Goal: Task Accomplishment & Management: Use online tool/utility

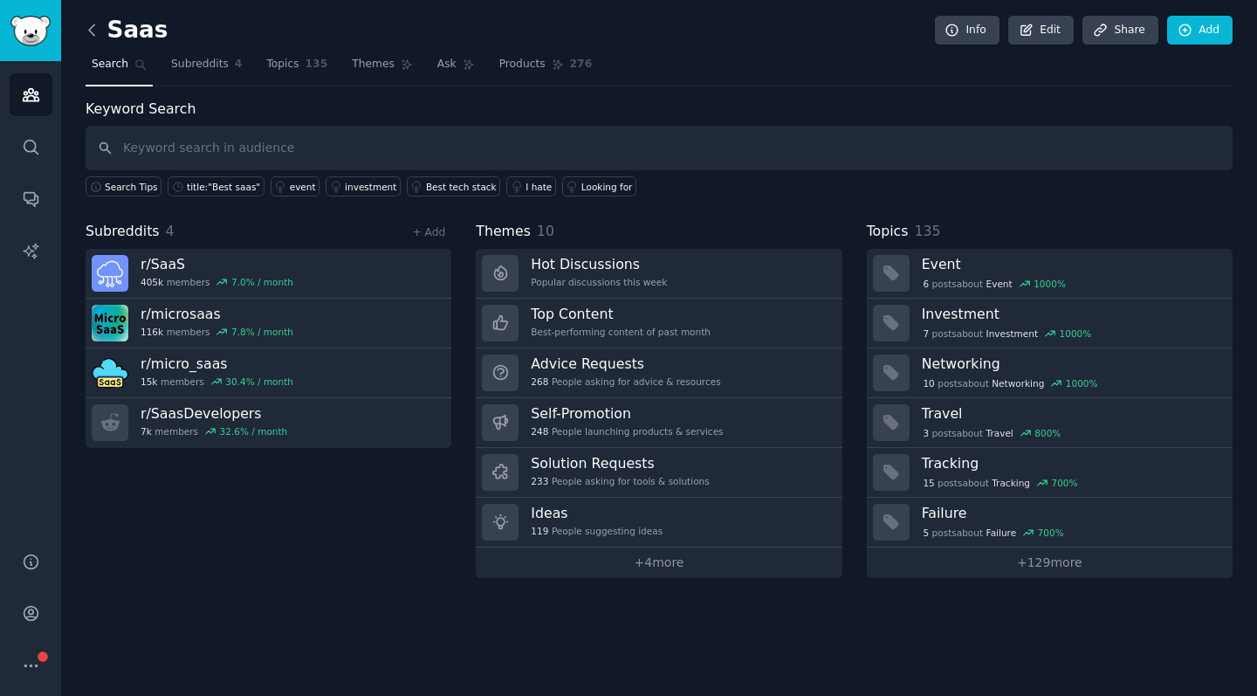
click at [94, 26] on icon at bounding box center [92, 30] width 18 height 18
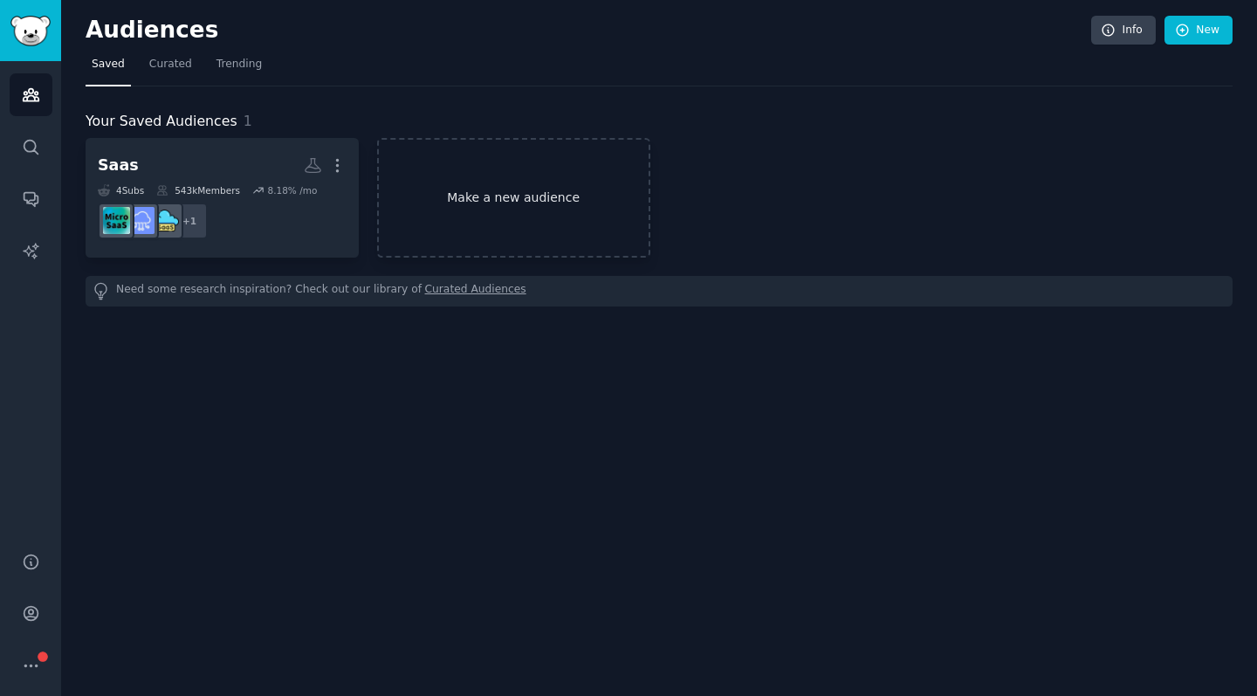
click at [490, 189] on link "Make a new audience" at bounding box center [513, 198] width 273 height 120
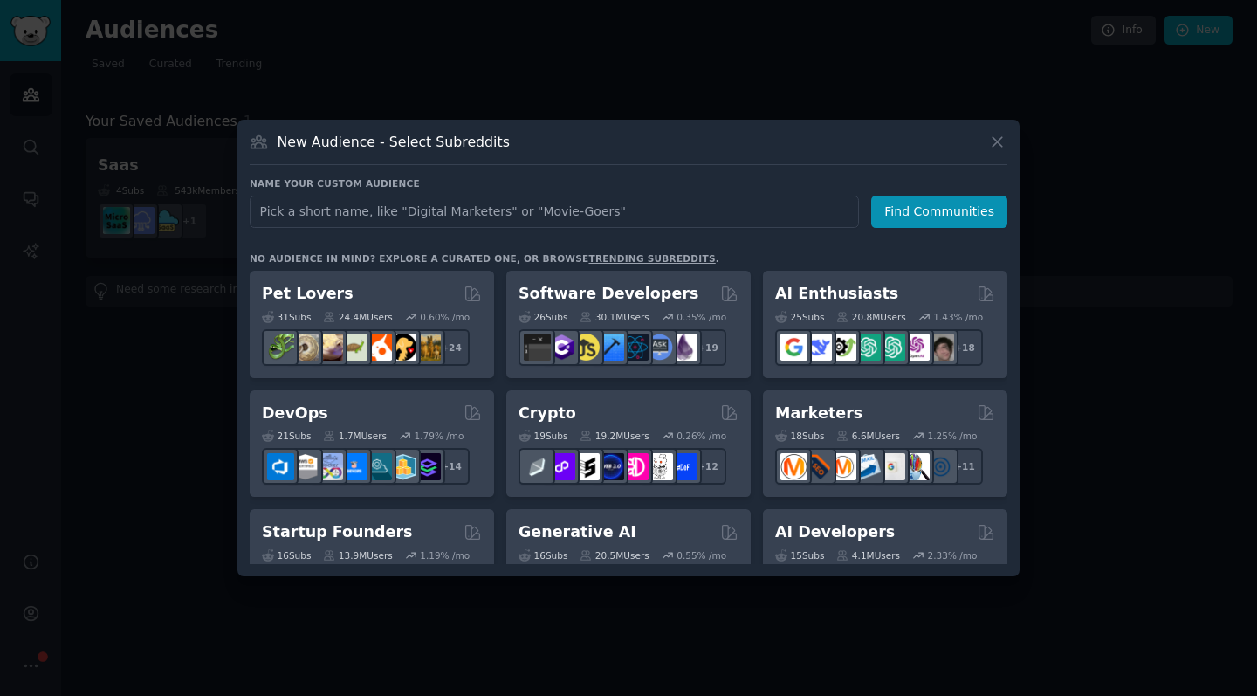
click at [584, 218] on input "text" at bounding box center [554, 211] width 609 height 32
type input "nuvem shopping"
click at [950, 210] on button "Find Communities" at bounding box center [939, 211] width 136 height 32
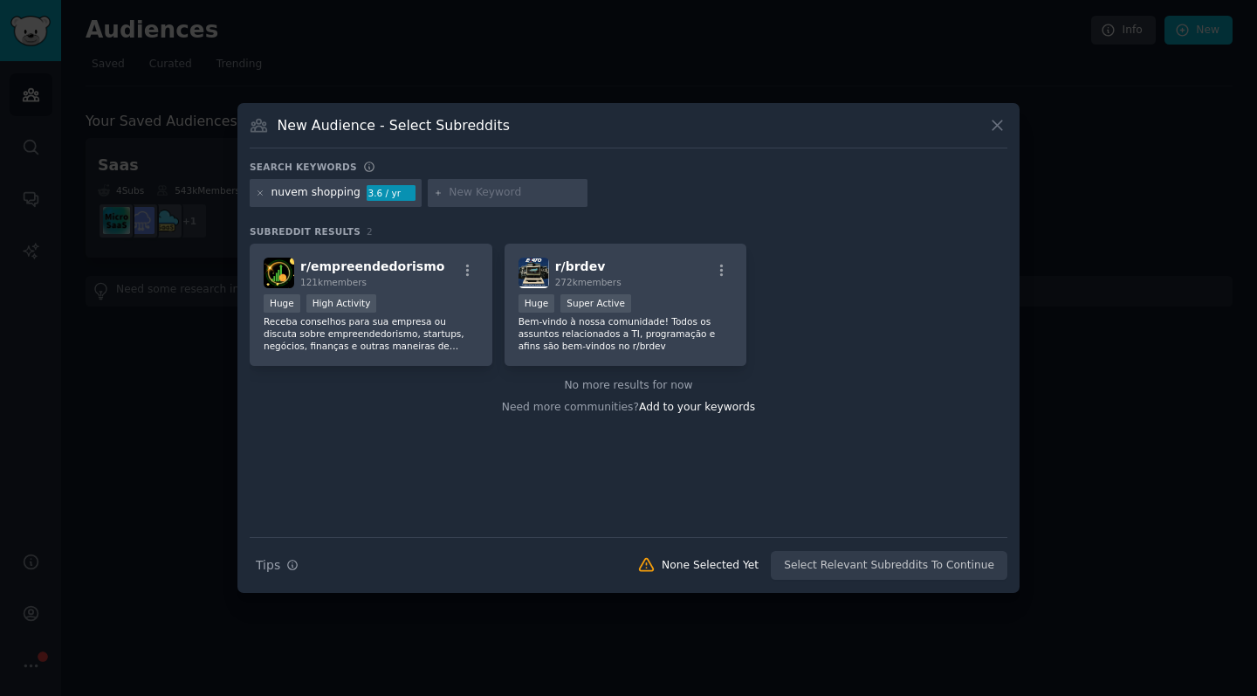
click at [326, 189] on div "nuvem shopping" at bounding box center [315, 193] width 89 height 16
click at [322, 196] on div "nuvem shopping" at bounding box center [315, 193] width 89 height 16
click at [262, 191] on icon at bounding box center [261, 194] width 10 height 10
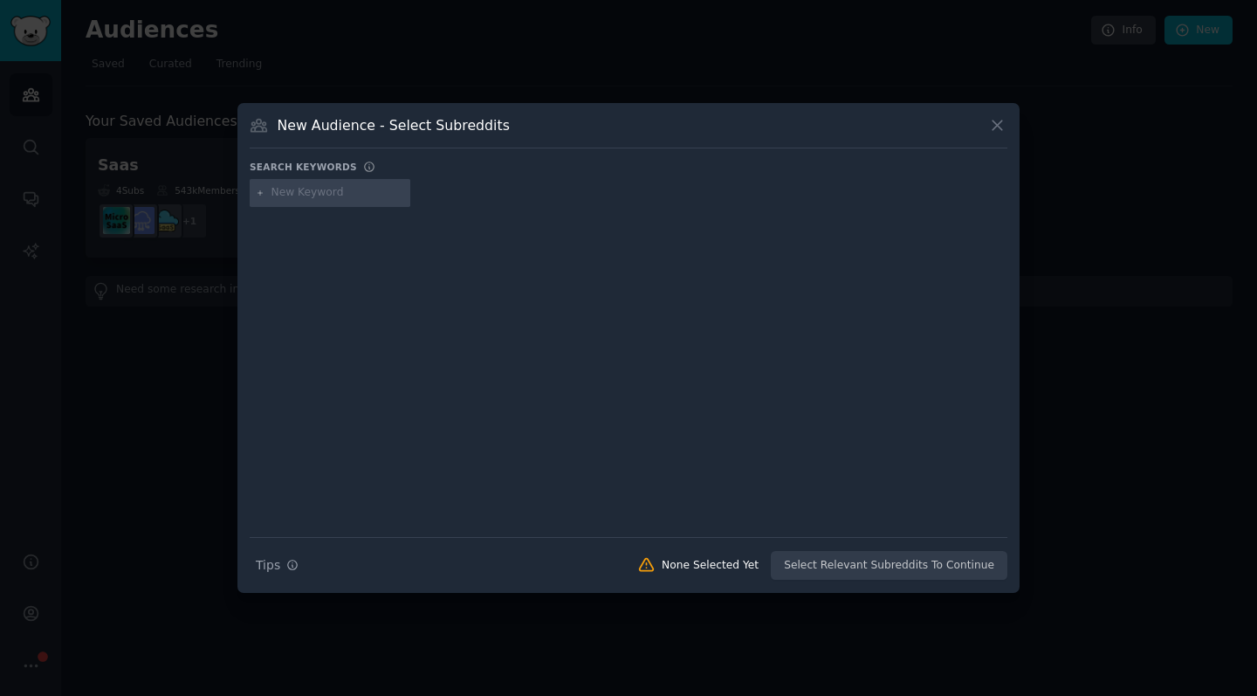
click at [311, 193] on input "text" at bounding box center [337, 193] width 133 height 16
type input "nuvem shopping"
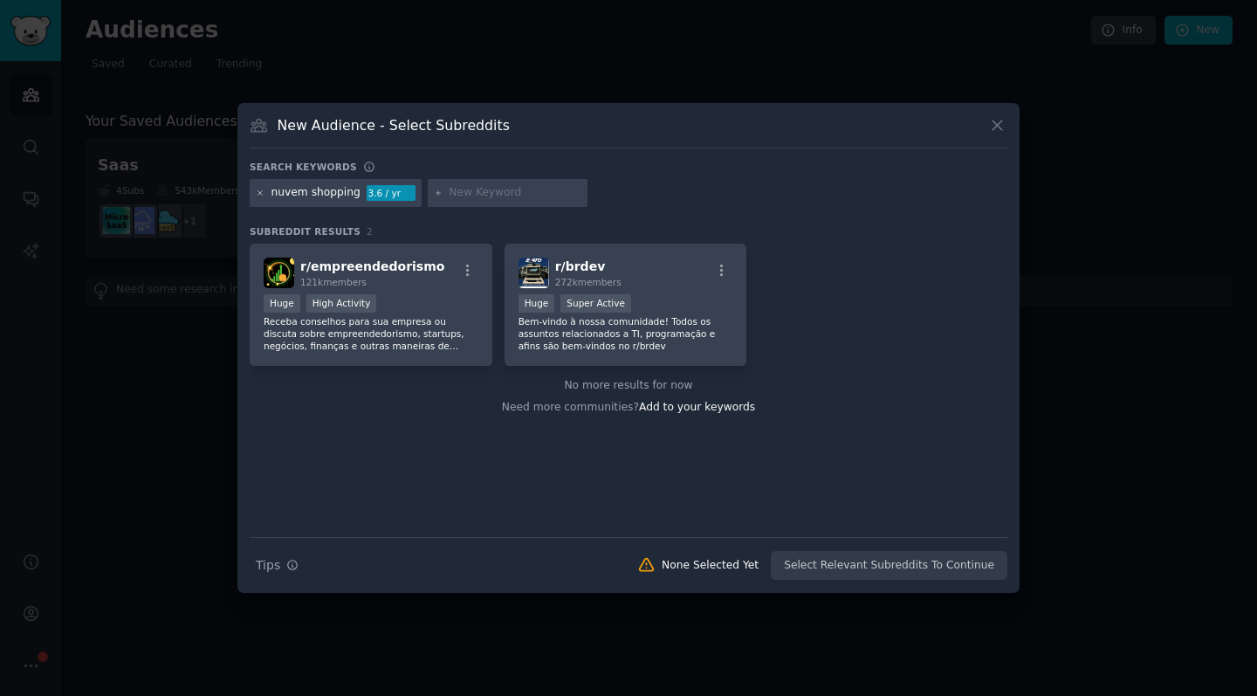
click at [260, 193] on icon at bounding box center [260, 192] width 4 height 4
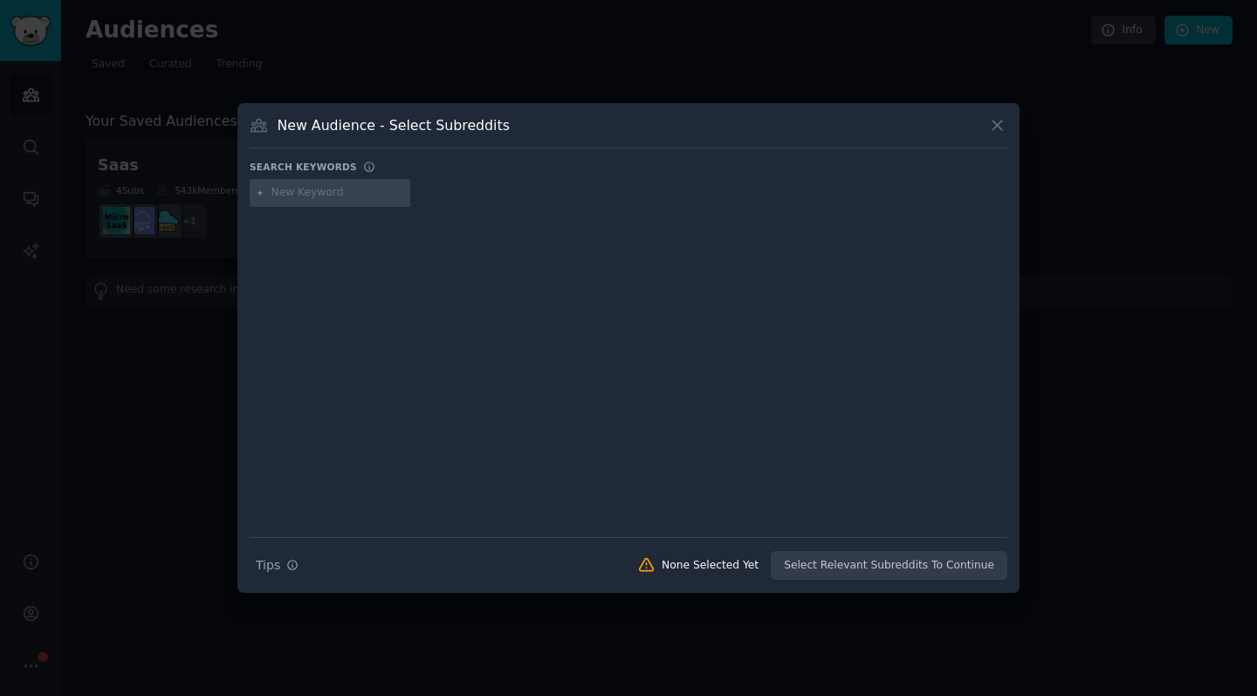
click at [300, 194] on input "text" at bounding box center [337, 193] width 133 height 16
type input "loja integrada"
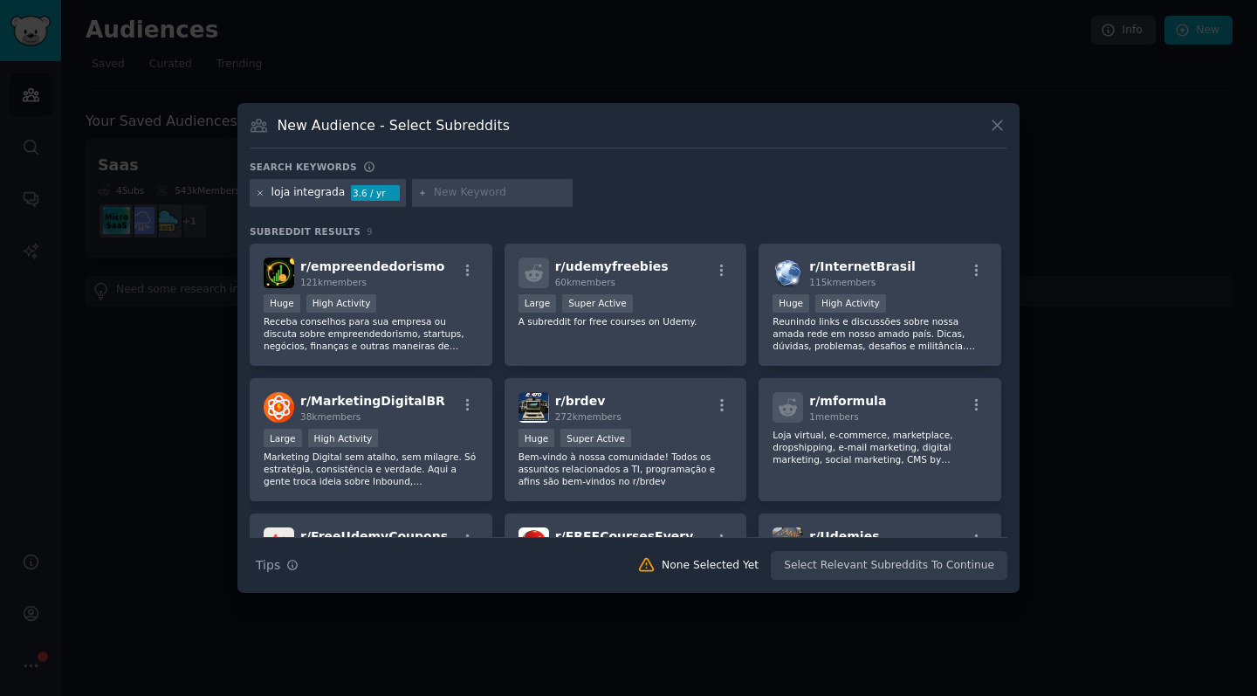
click at [261, 194] on icon at bounding box center [260, 192] width 4 height 4
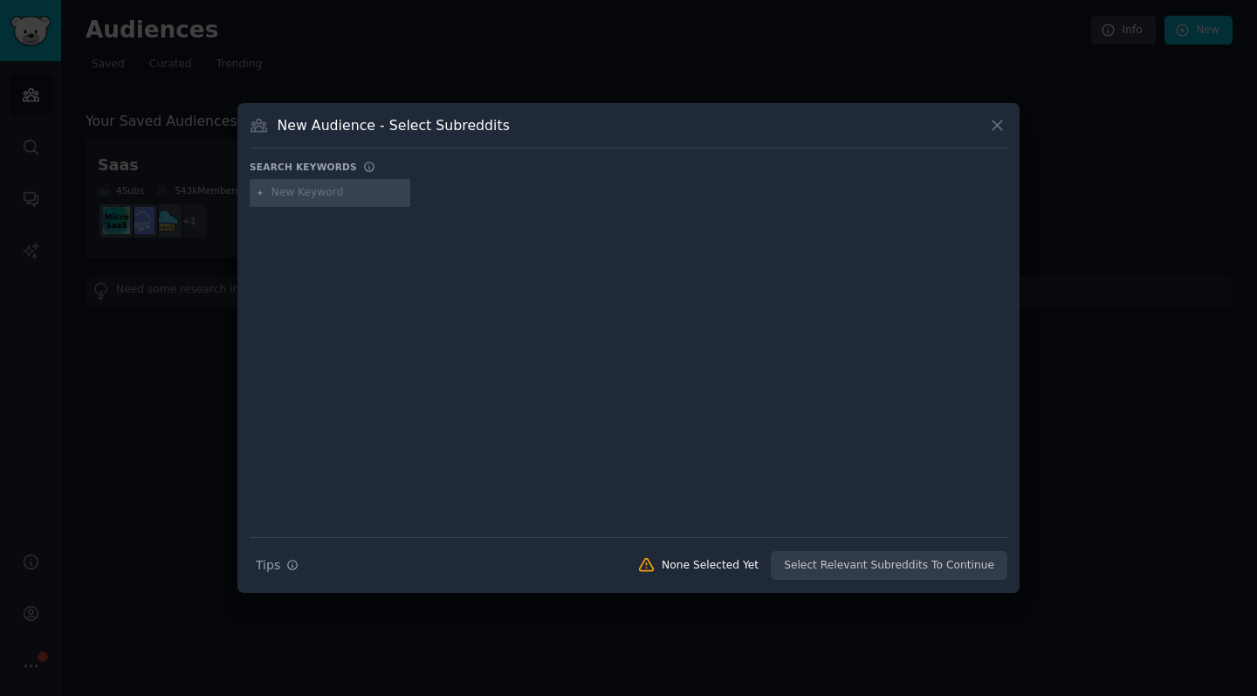
click at [284, 189] on input "text" at bounding box center [337, 193] width 133 height 16
type input "marketing"
type input "ecommerce"
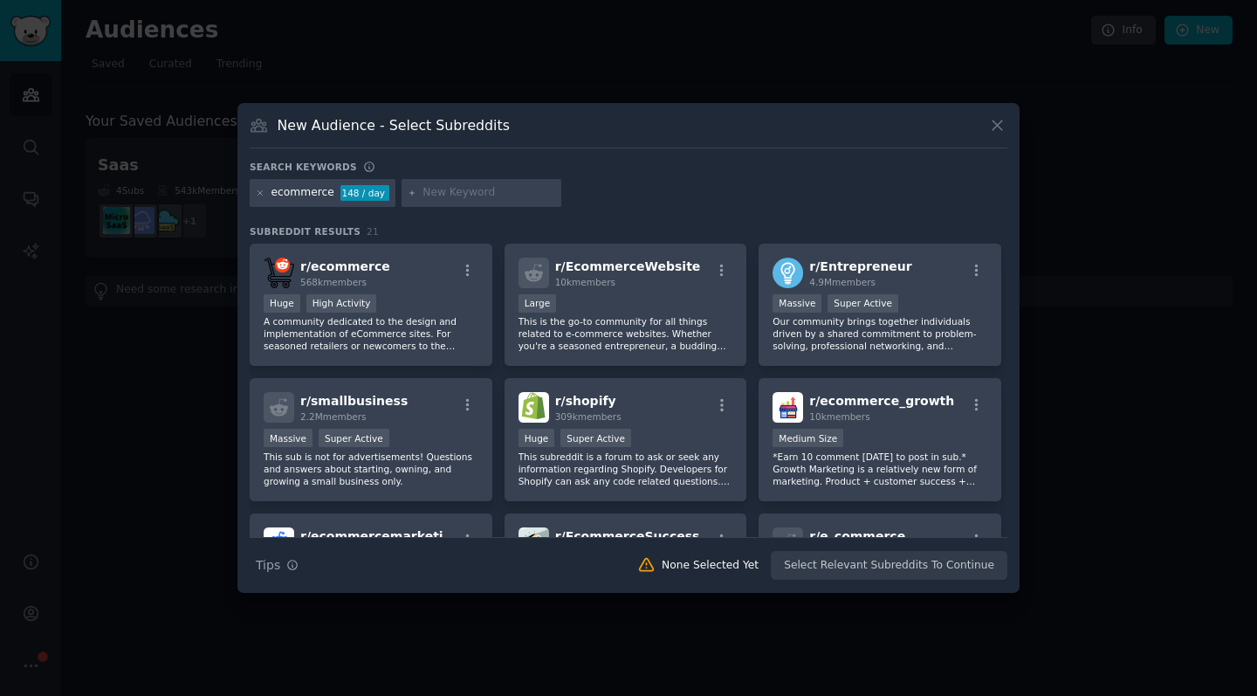
click at [269, 188] on div "ecommerce 148 / day" at bounding box center [323, 193] width 146 height 28
click at [263, 189] on icon at bounding box center [261, 194] width 10 height 10
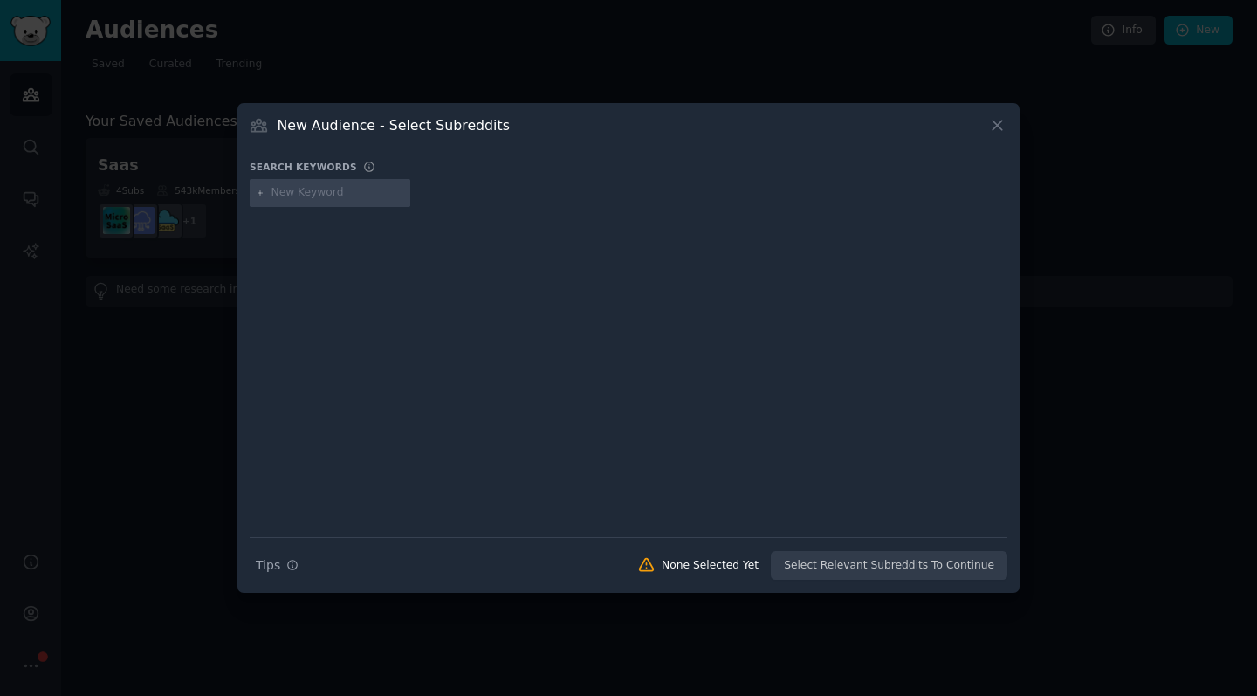
click at [284, 195] on input "text" at bounding box center [337, 193] width 133 height 16
type input "emprendedorismo"
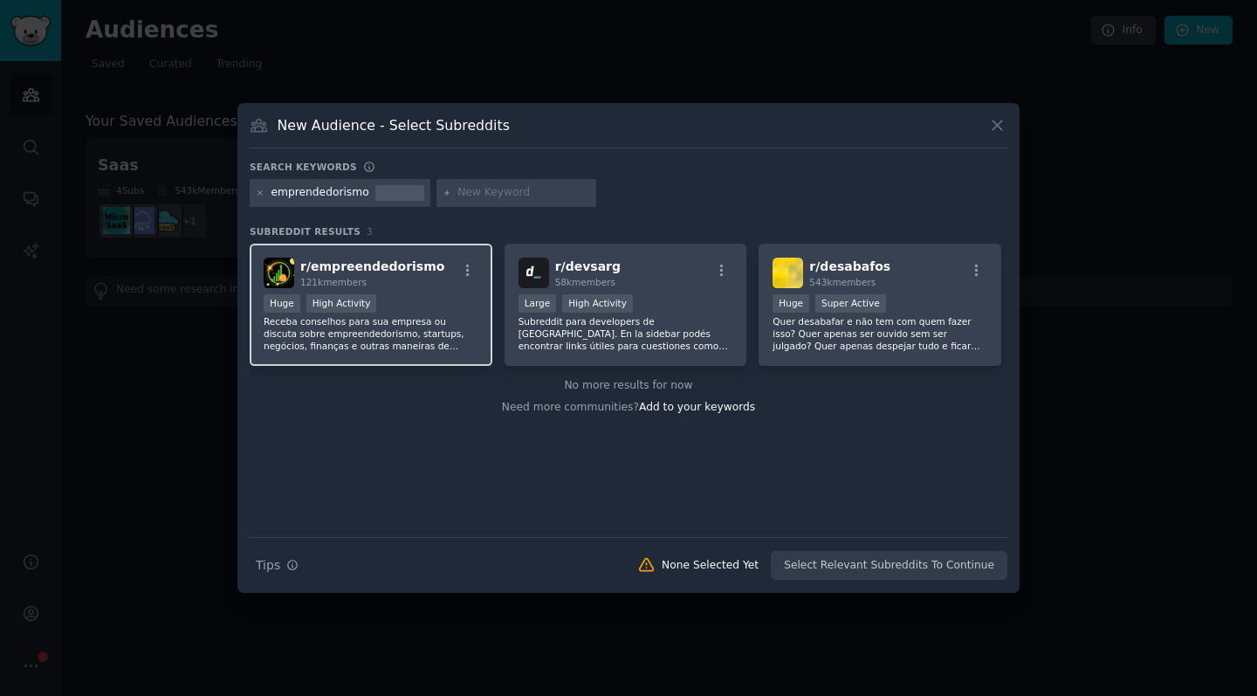
click at [389, 280] on div "121k members" at bounding box center [372, 282] width 144 height 12
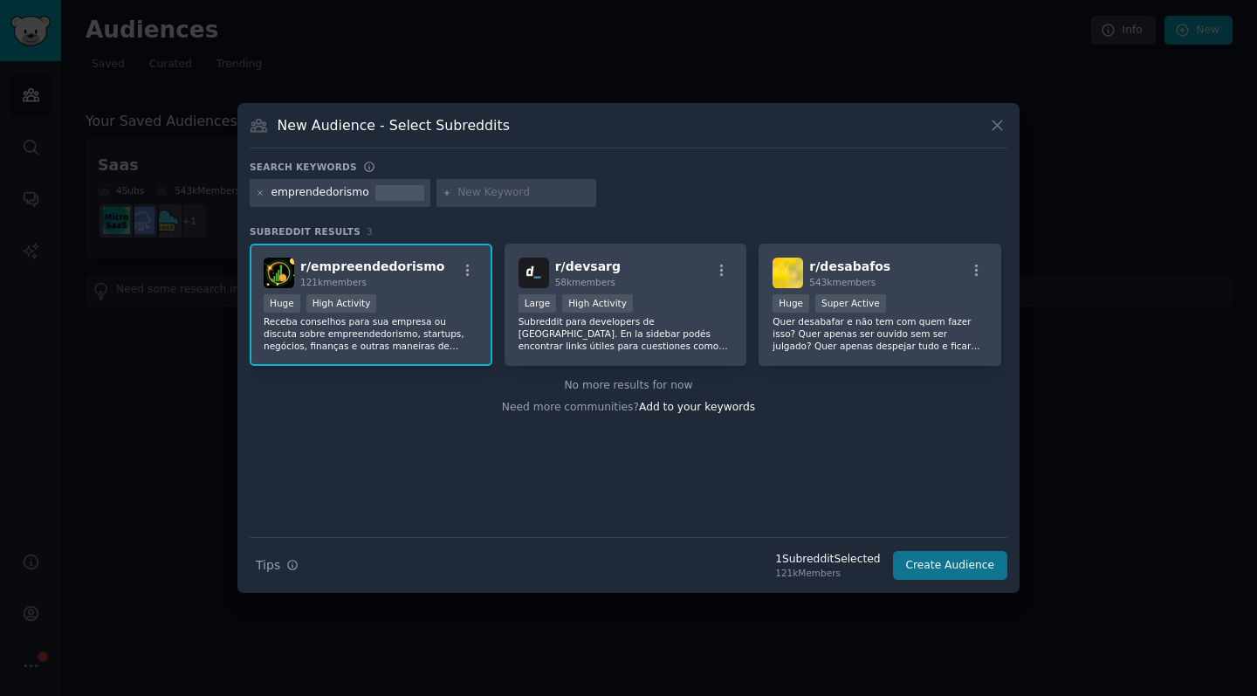
click at [938, 561] on button "Create Audience" at bounding box center [950, 566] width 115 height 30
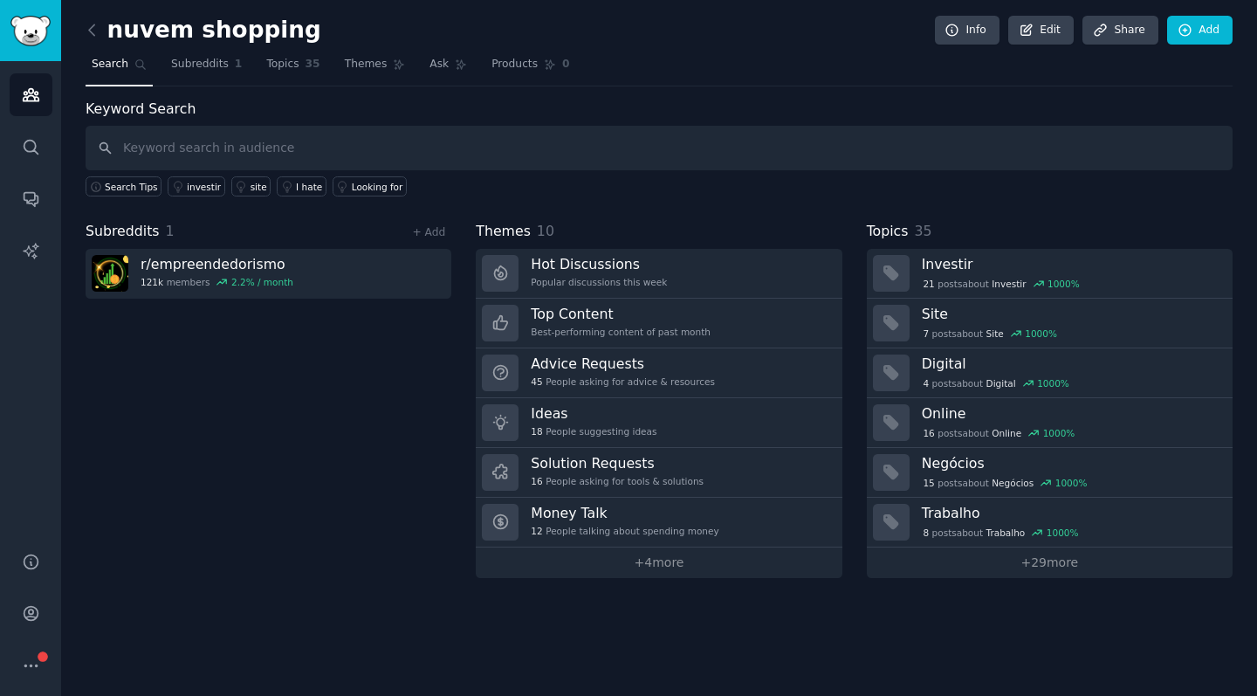
click at [200, 25] on h2 "nuvem shopping" at bounding box center [204, 31] width 236 height 28
click at [1012, 563] on link "+ 29 more" at bounding box center [1050, 562] width 366 height 31
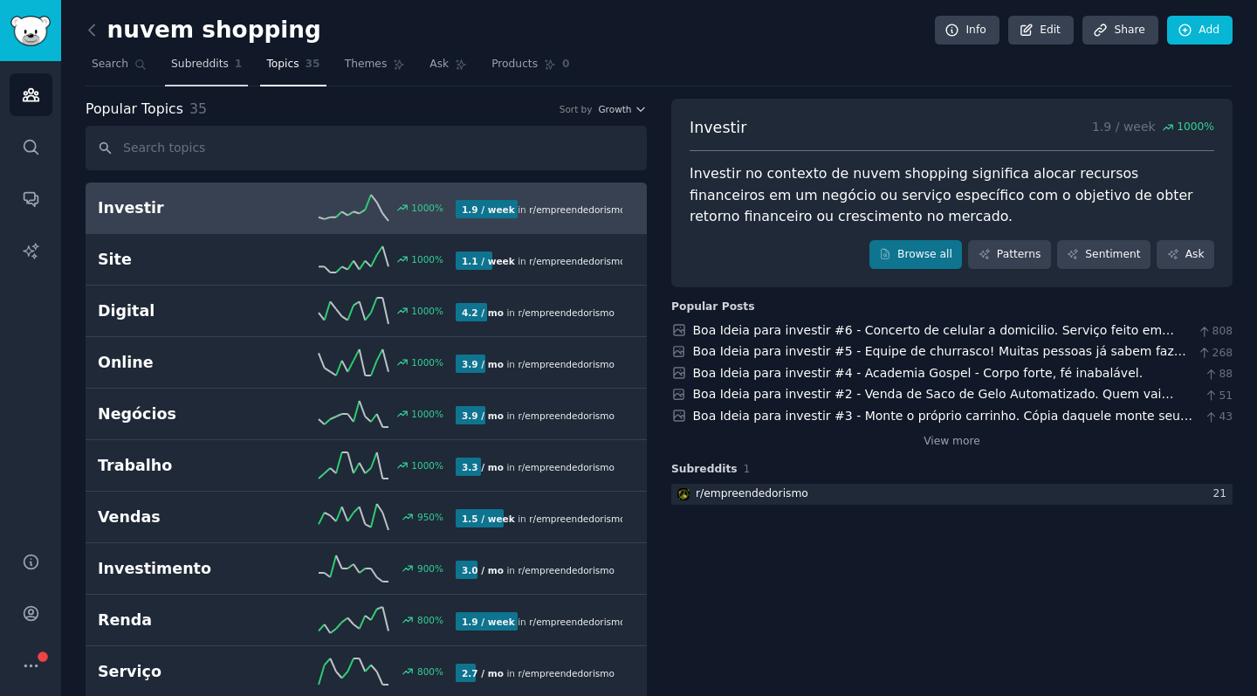
click at [214, 65] on span "Subreddits" at bounding box center [200, 65] width 58 height 16
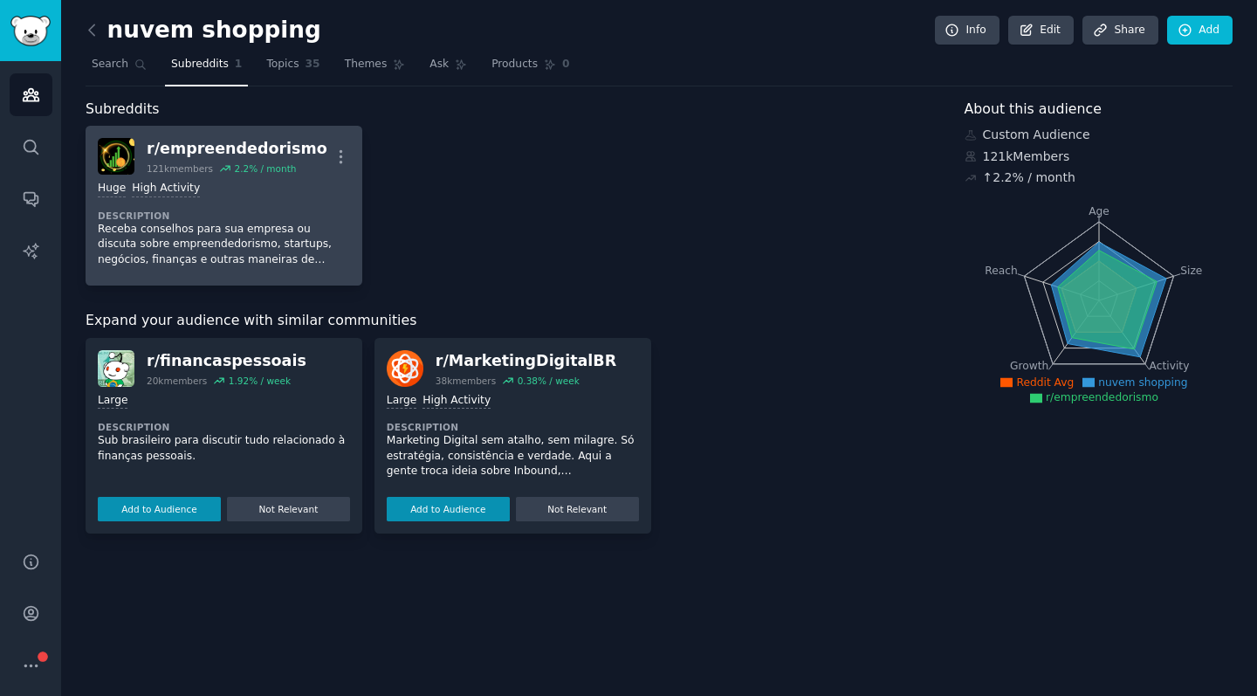
click at [262, 209] on dt "Description" at bounding box center [224, 215] width 252 height 12
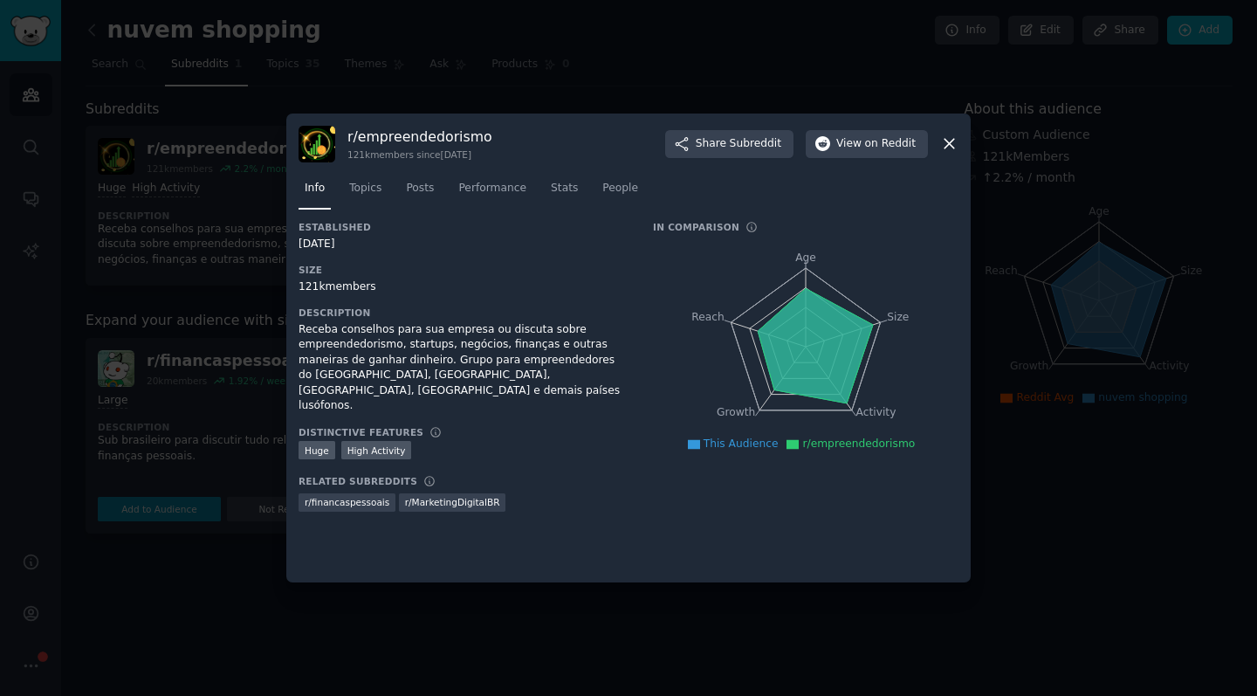
click at [956, 142] on icon at bounding box center [949, 143] width 18 height 18
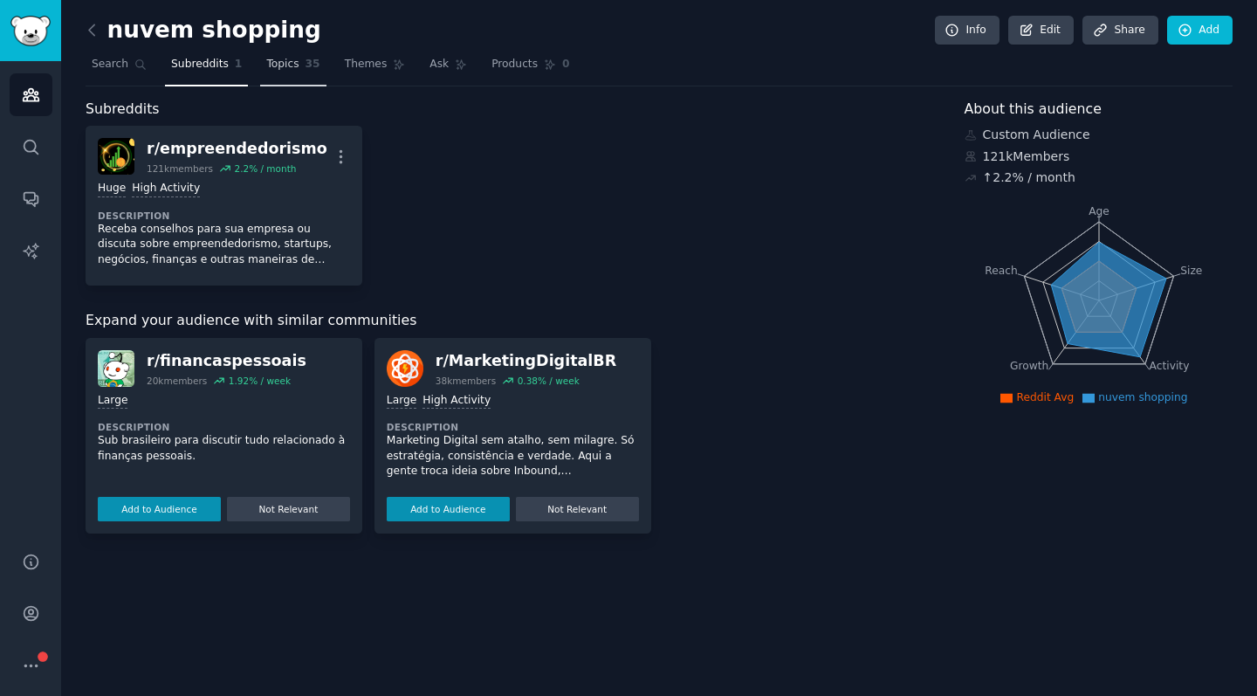
click at [277, 66] on span "Topics" at bounding box center [282, 65] width 32 height 16
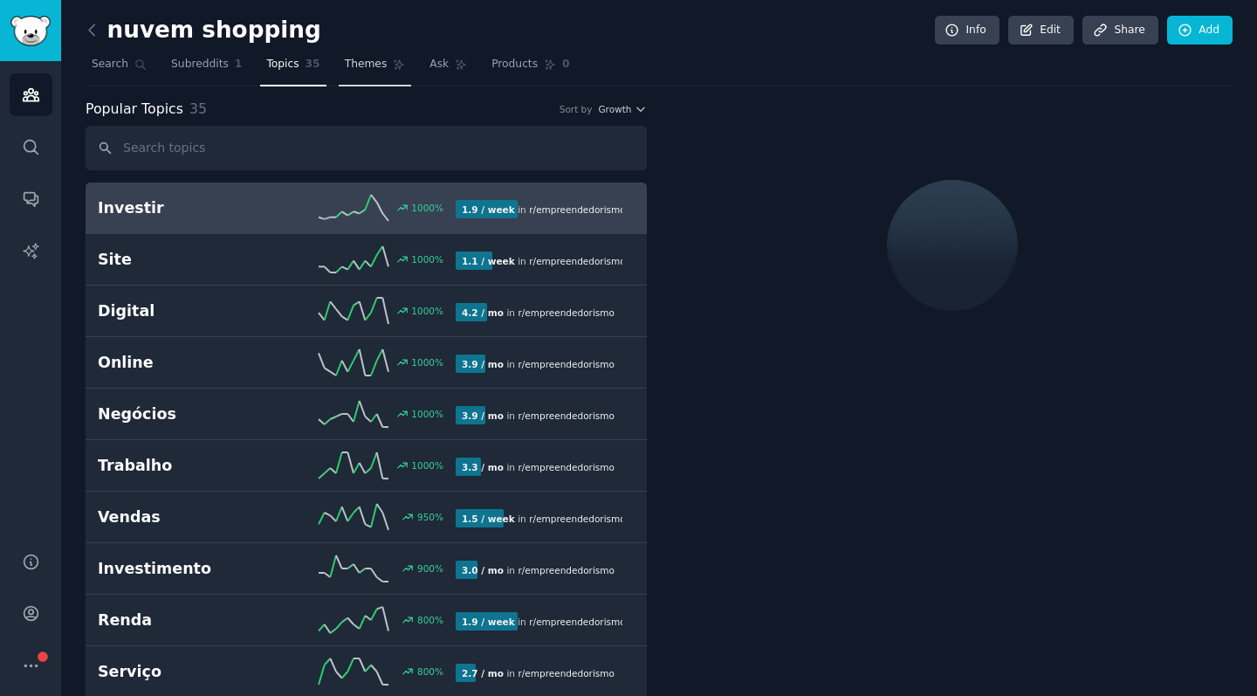
click at [374, 66] on span "Themes" at bounding box center [366, 65] width 43 height 16
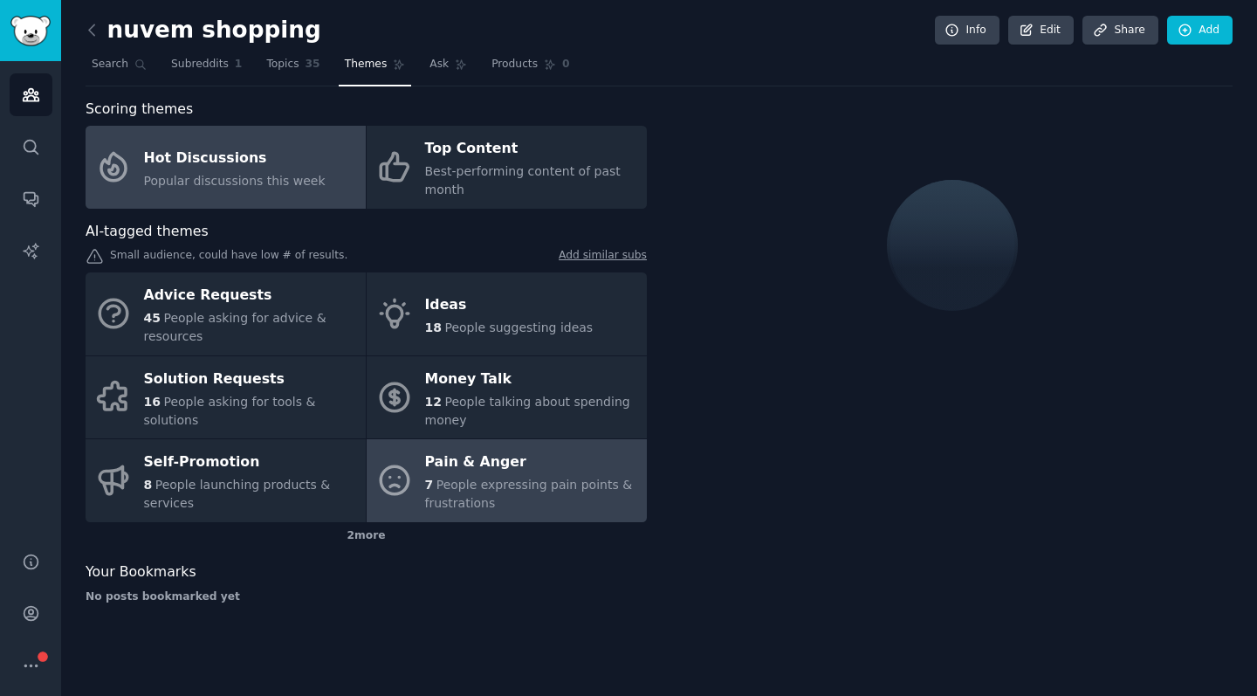
click at [497, 476] on div "7 People expressing pain points & frustrations" at bounding box center [531, 494] width 213 height 37
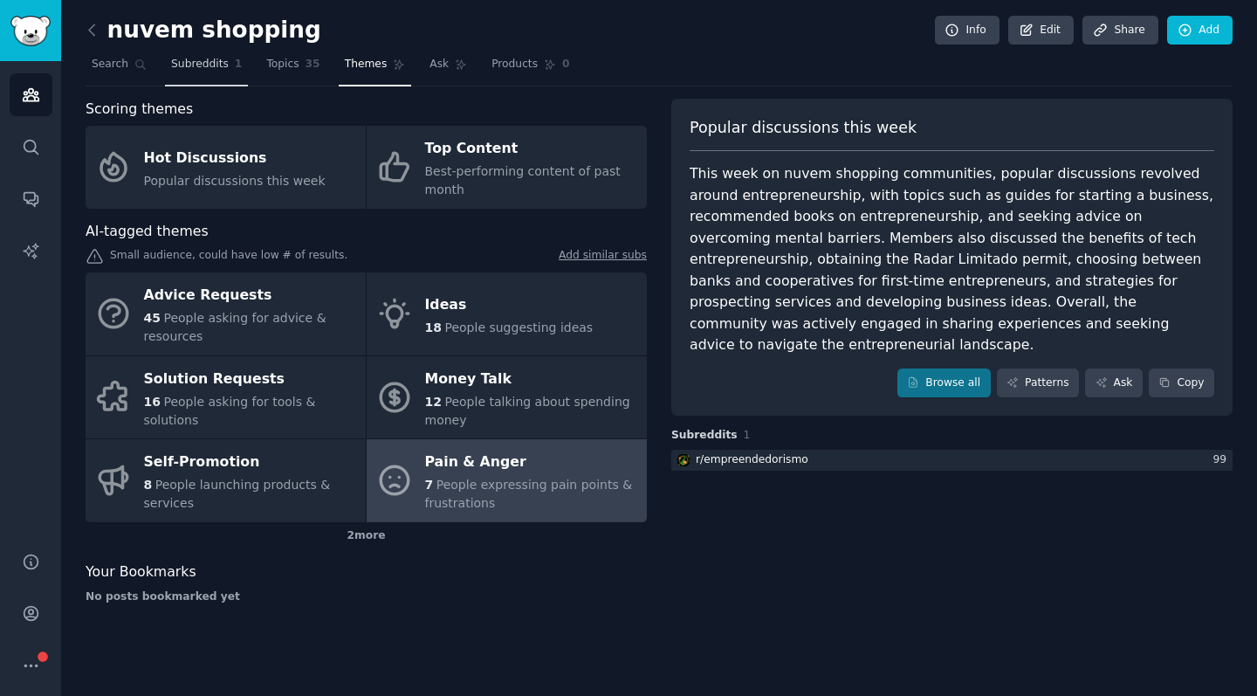
click at [208, 75] on link "Subreddits 1" at bounding box center [206, 69] width 83 height 36
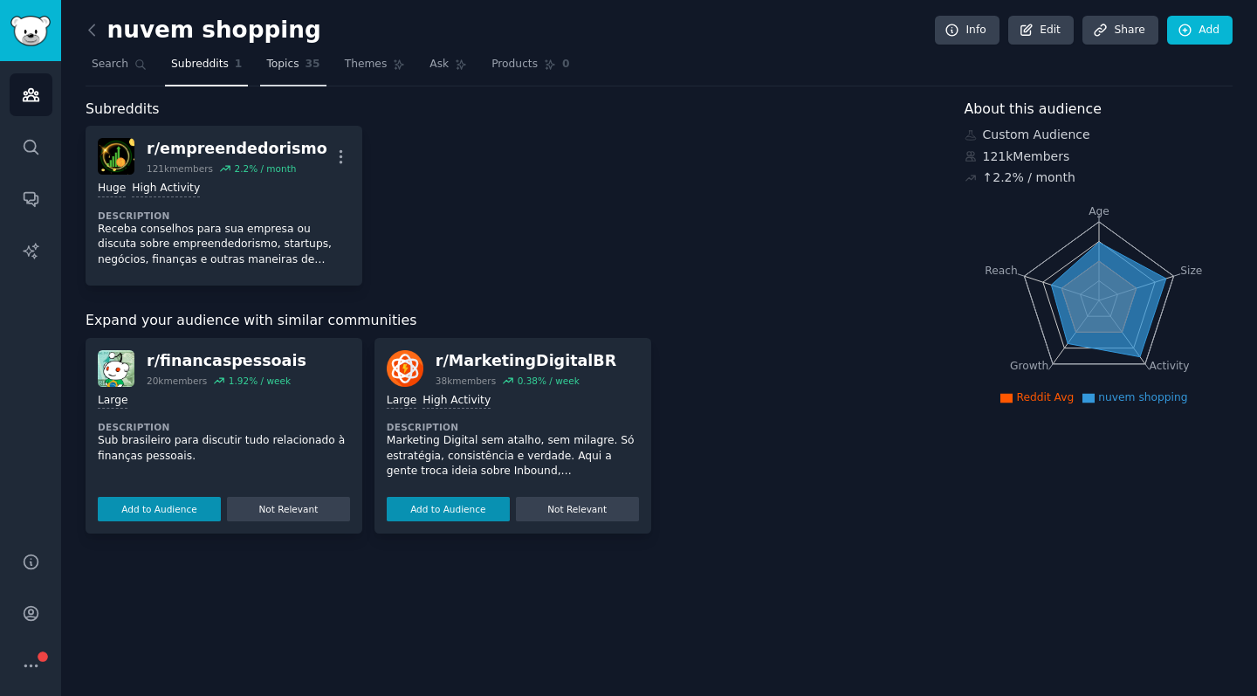
click at [273, 70] on span "Topics" at bounding box center [282, 65] width 32 height 16
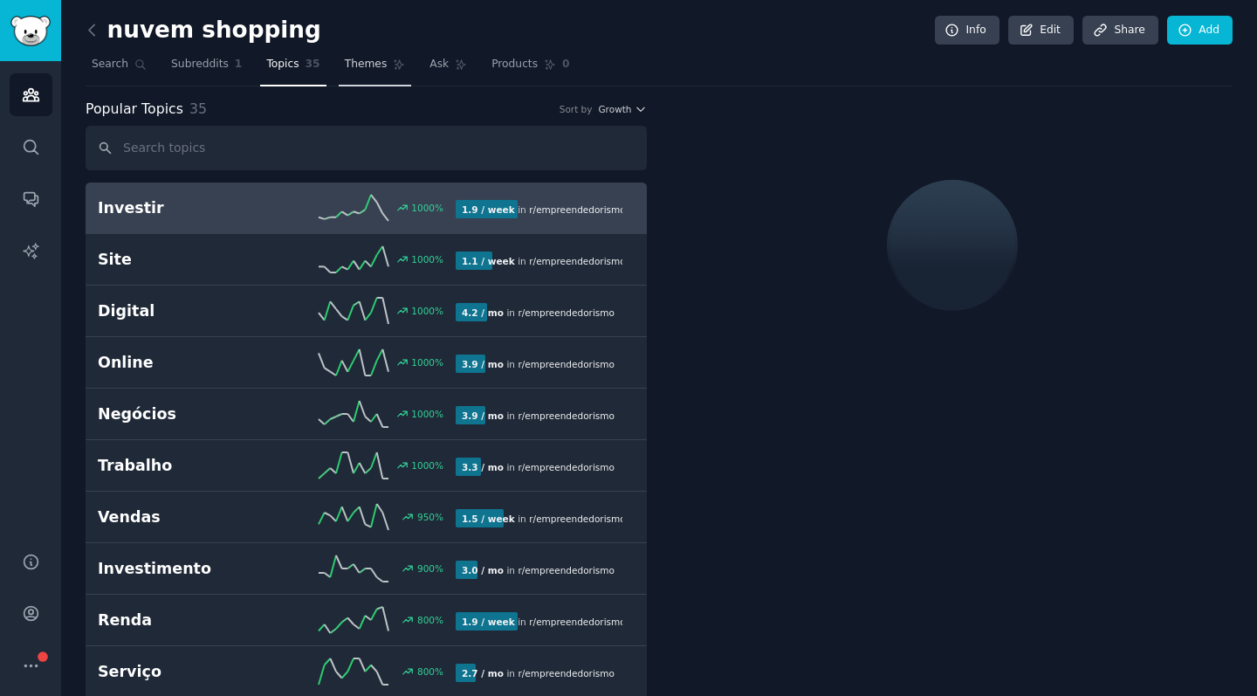
click at [379, 69] on span "Themes" at bounding box center [366, 65] width 43 height 16
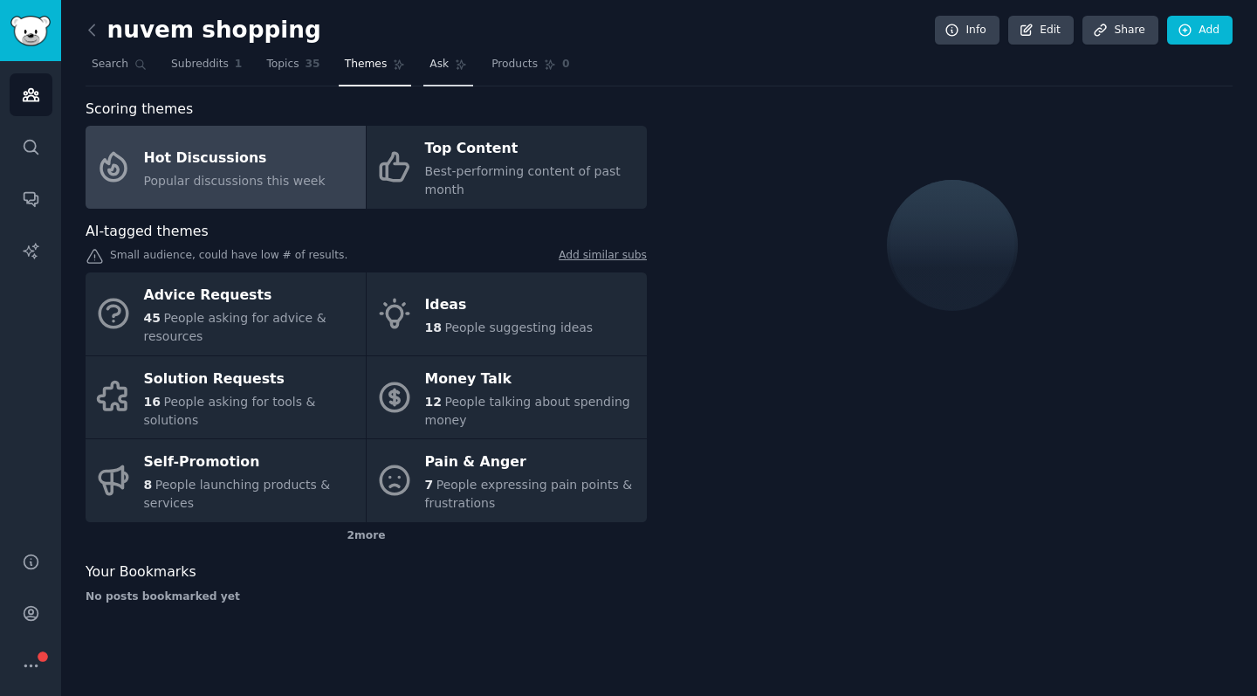
click at [447, 62] on link "Ask" at bounding box center [448, 69] width 50 height 36
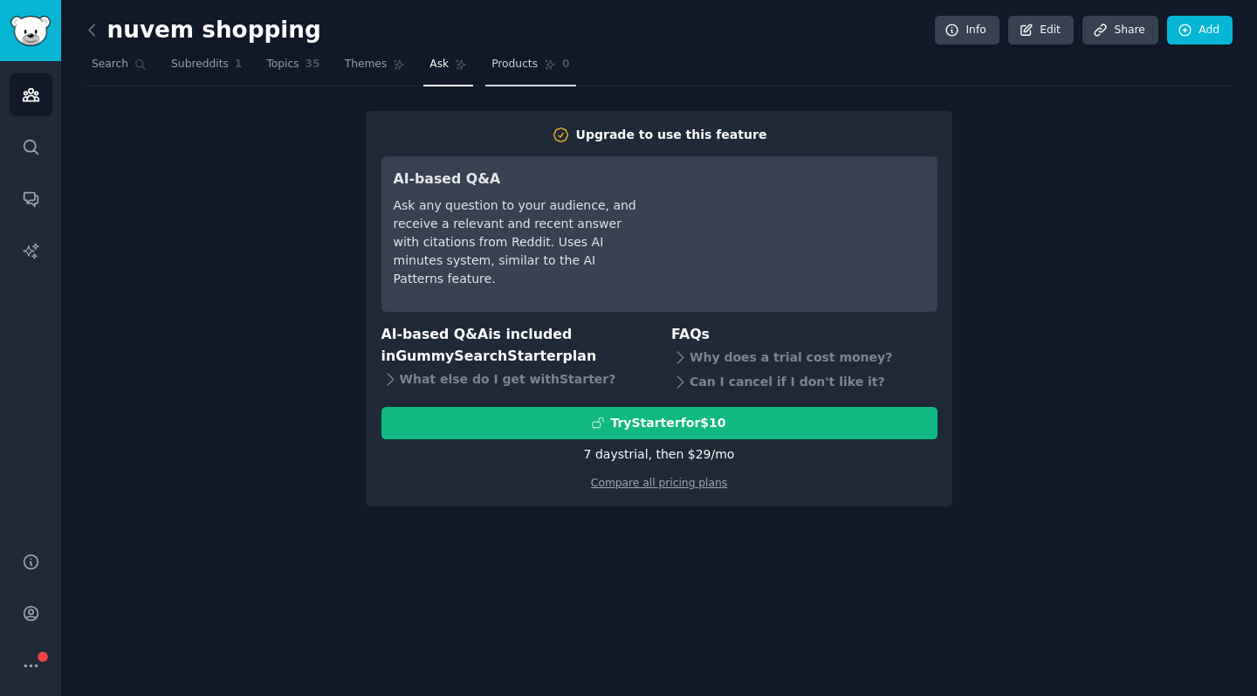
click at [504, 64] on span "Products" at bounding box center [514, 65] width 46 height 16
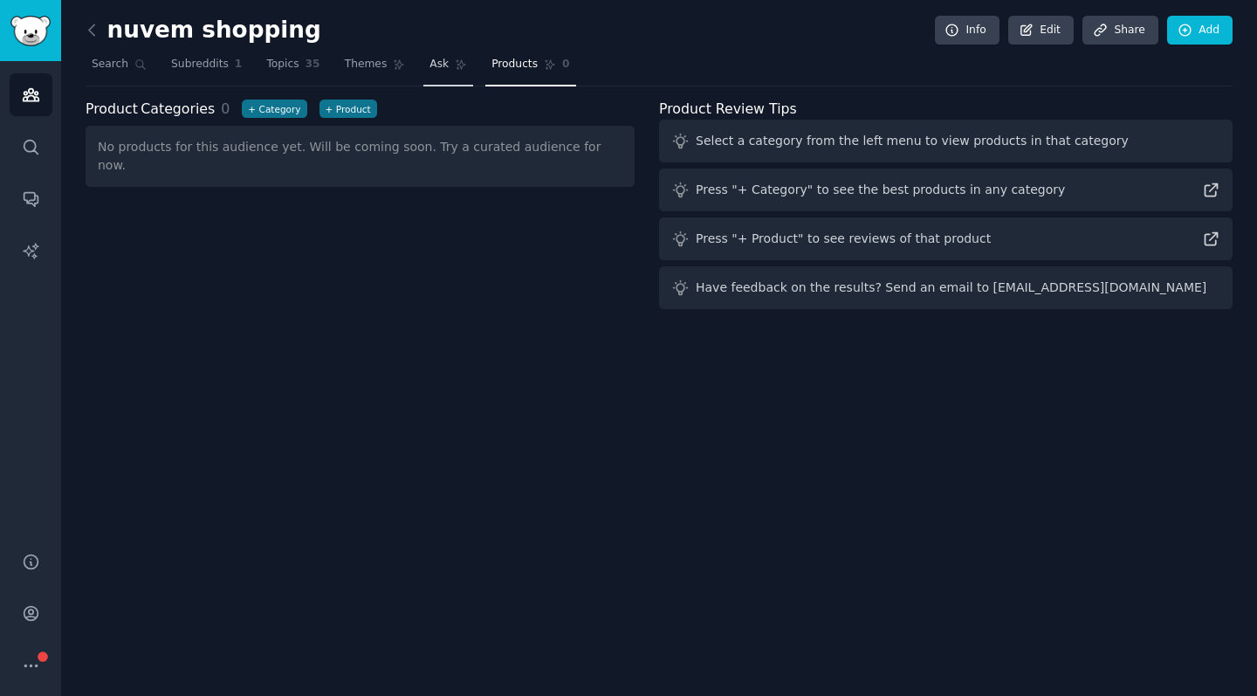
click at [456, 64] on icon at bounding box center [461, 64] width 12 height 12
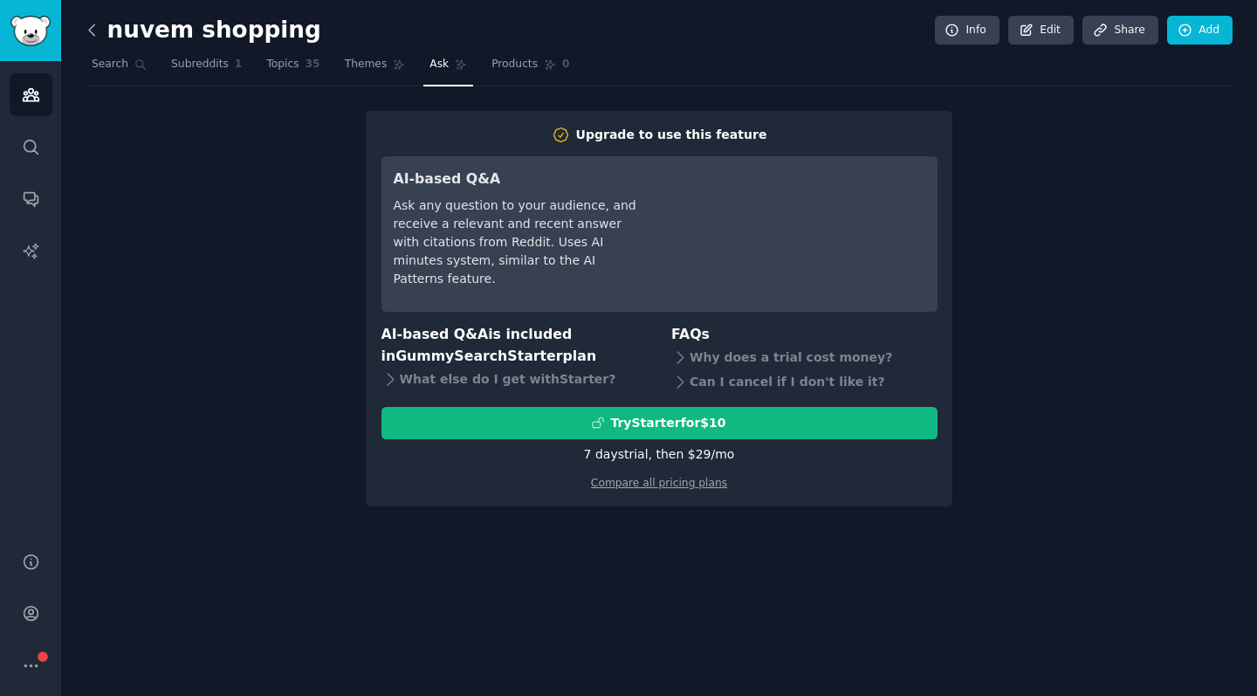
click at [88, 38] on icon at bounding box center [92, 30] width 18 height 18
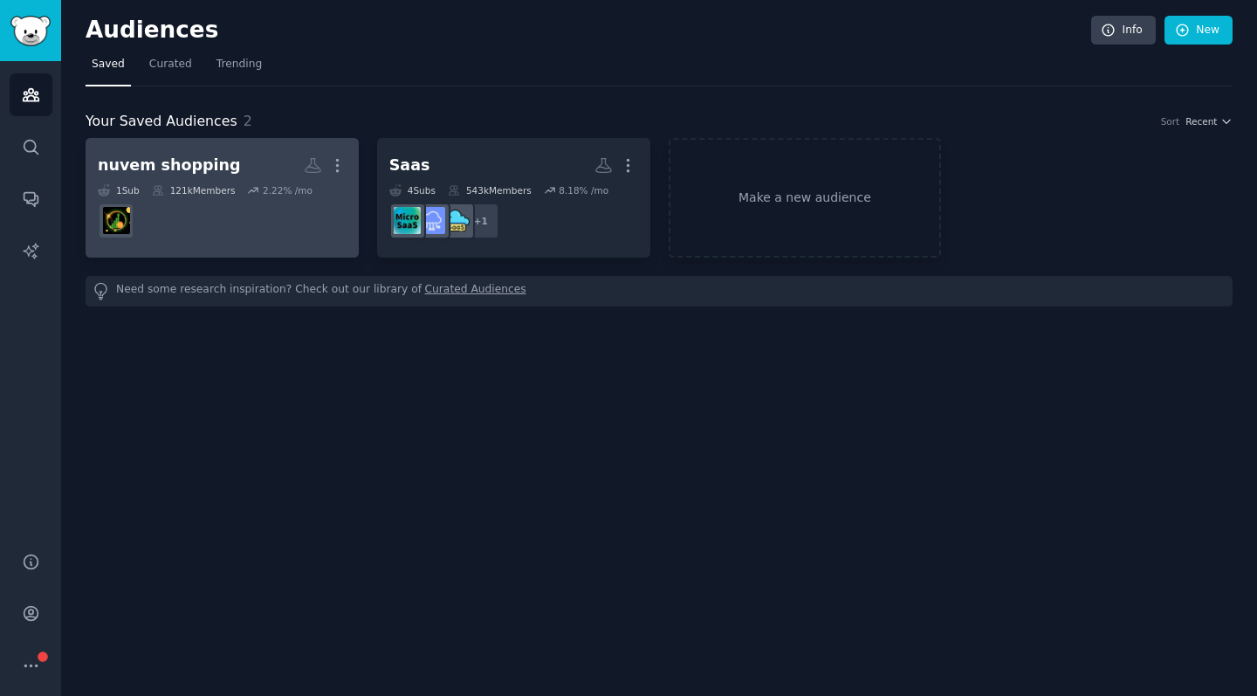
click at [193, 200] on dd at bounding box center [222, 220] width 249 height 49
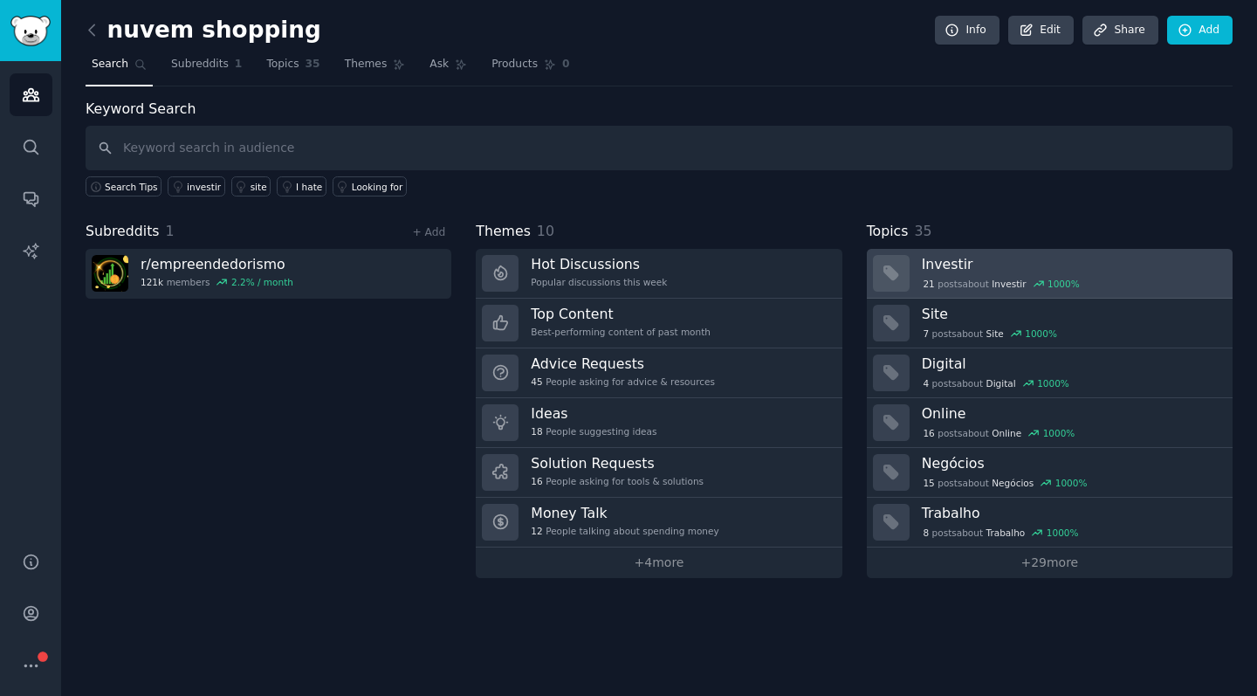
click at [1095, 267] on h3 "Investir" at bounding box center [1071, 264] width 298 height 18
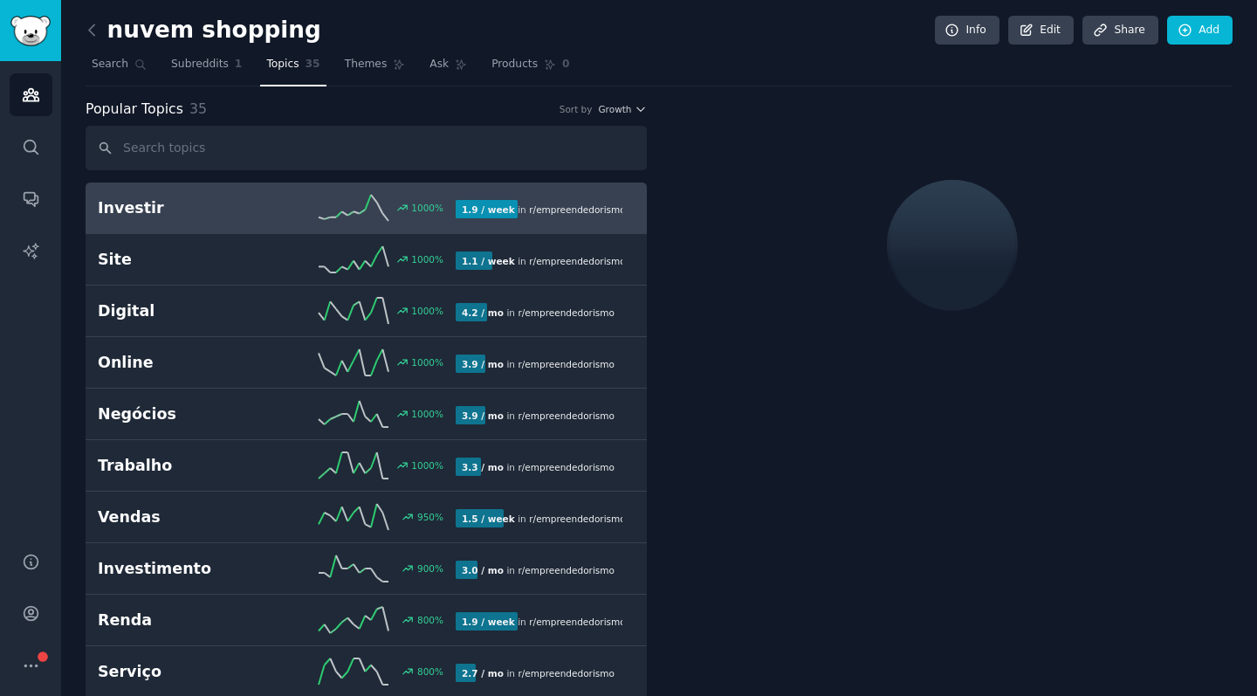
click at [268, 219] on div "Investir 1000 % 1.9 / week in r/ empreendedorismo" at bounding box center [366, 208] width 537 height 26
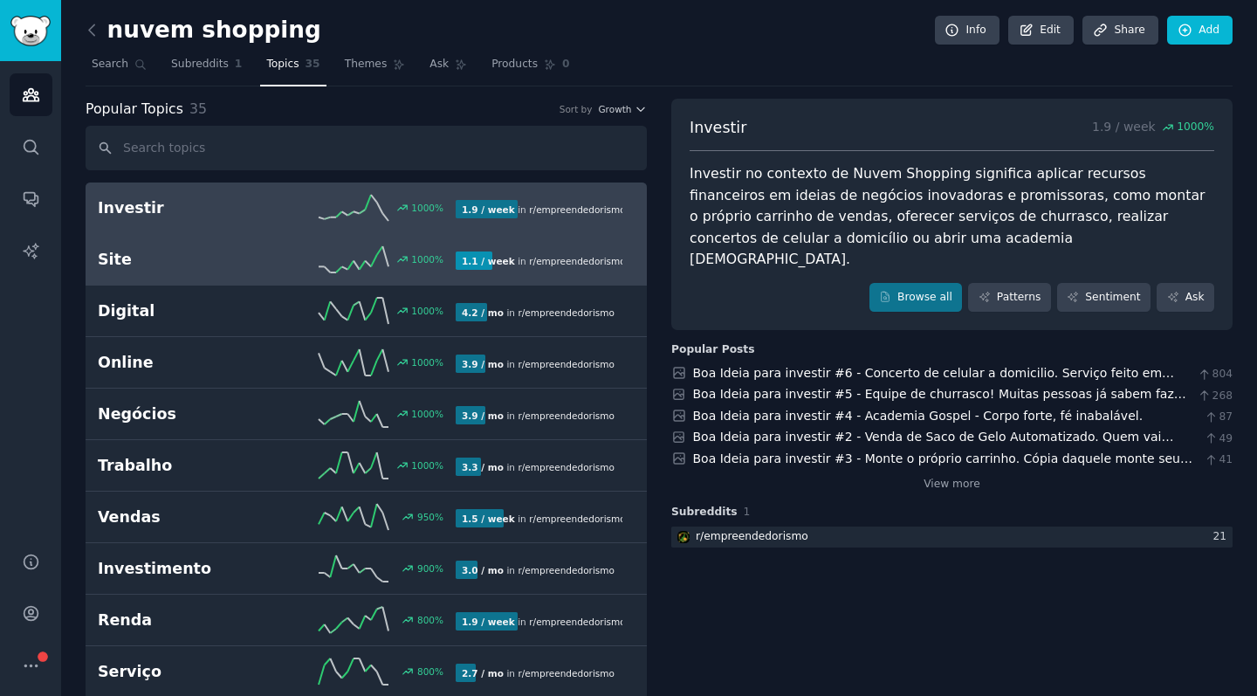
click at [166, 269] on div "Site 1000 % 1.1 / week in r/ empreendedorismo 1000% increase in mentions recent…" at bounding box center [366, 259] width 537 height 26
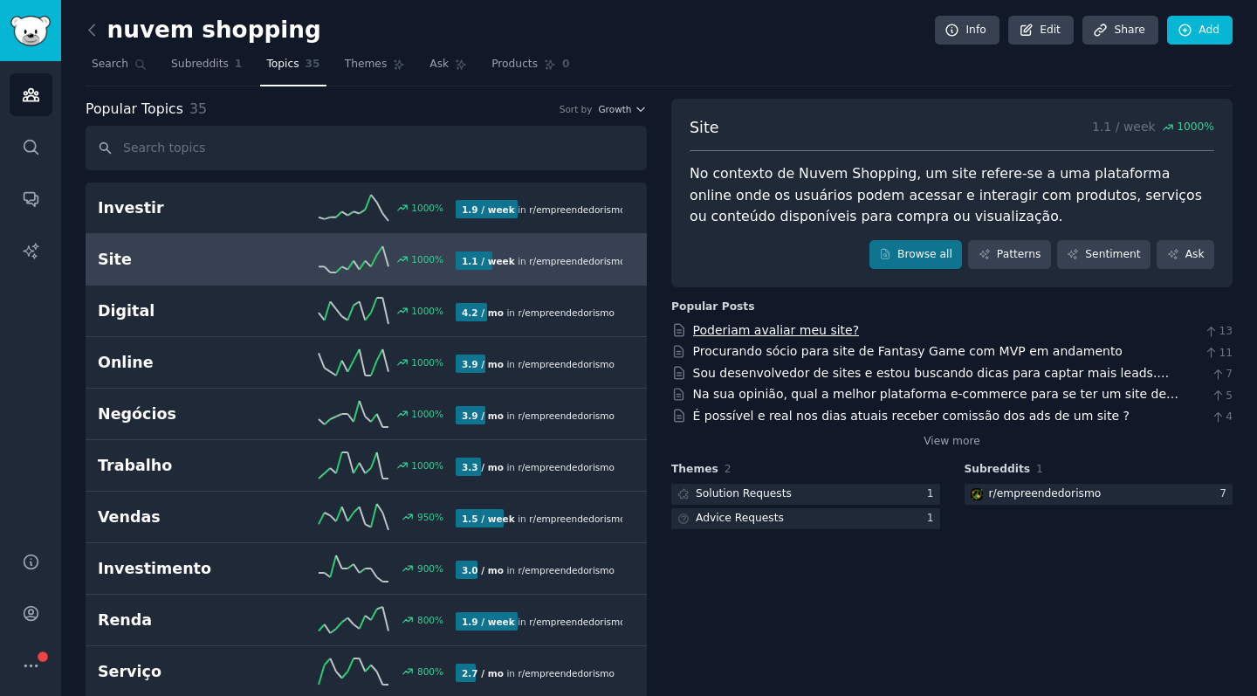
click at [754, 328] on link "Poderiam avaliar meu site?" at bounding box center [776, 330] width 167 height 14
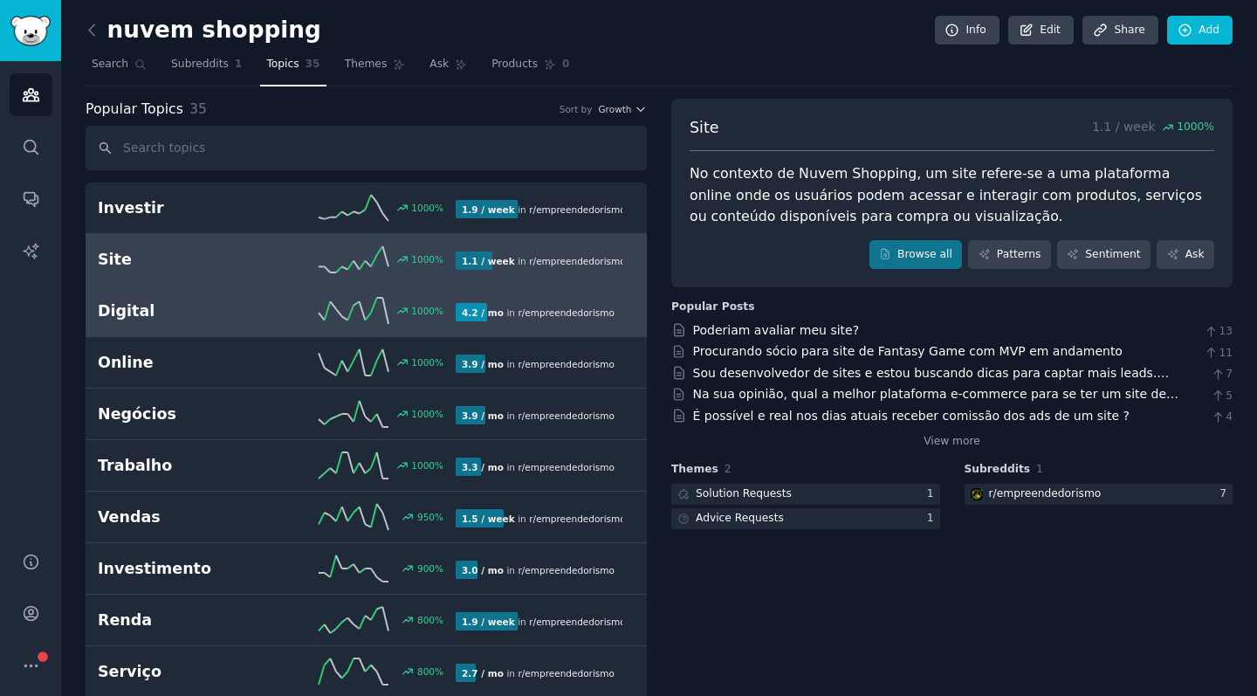
click at [288, 305] on div "1000 %" at bounding box center [366, 311] width 179 height 26
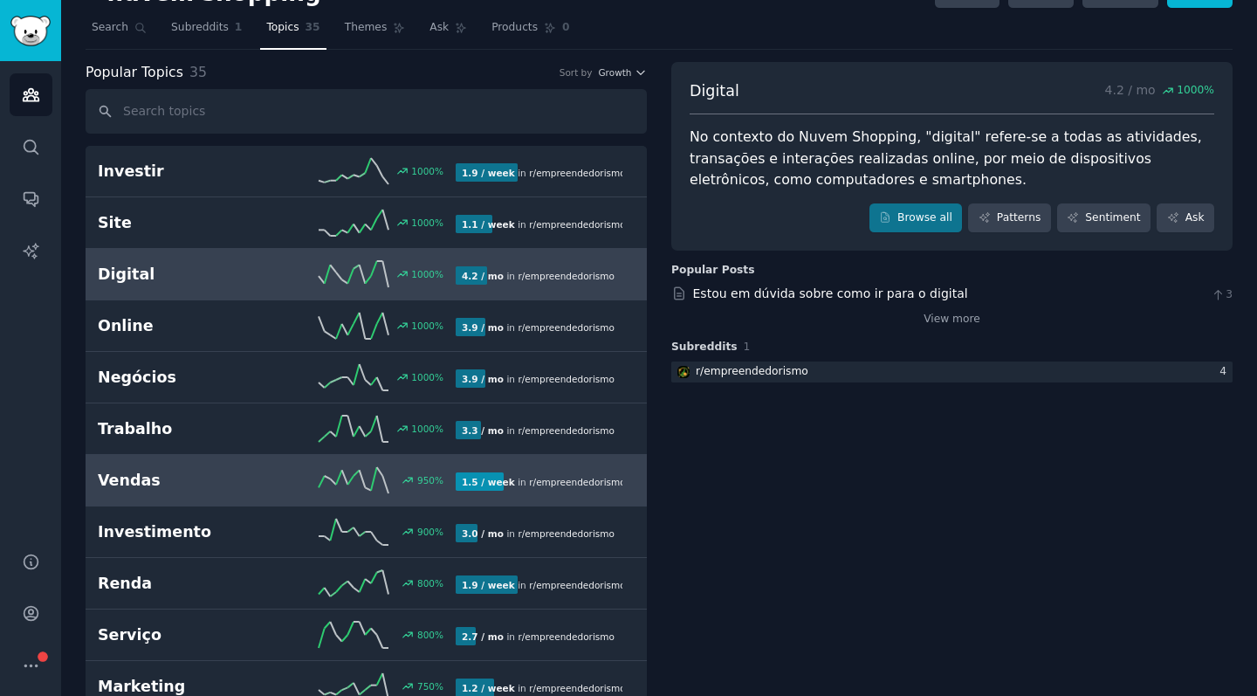
scroll to position [61, 0]
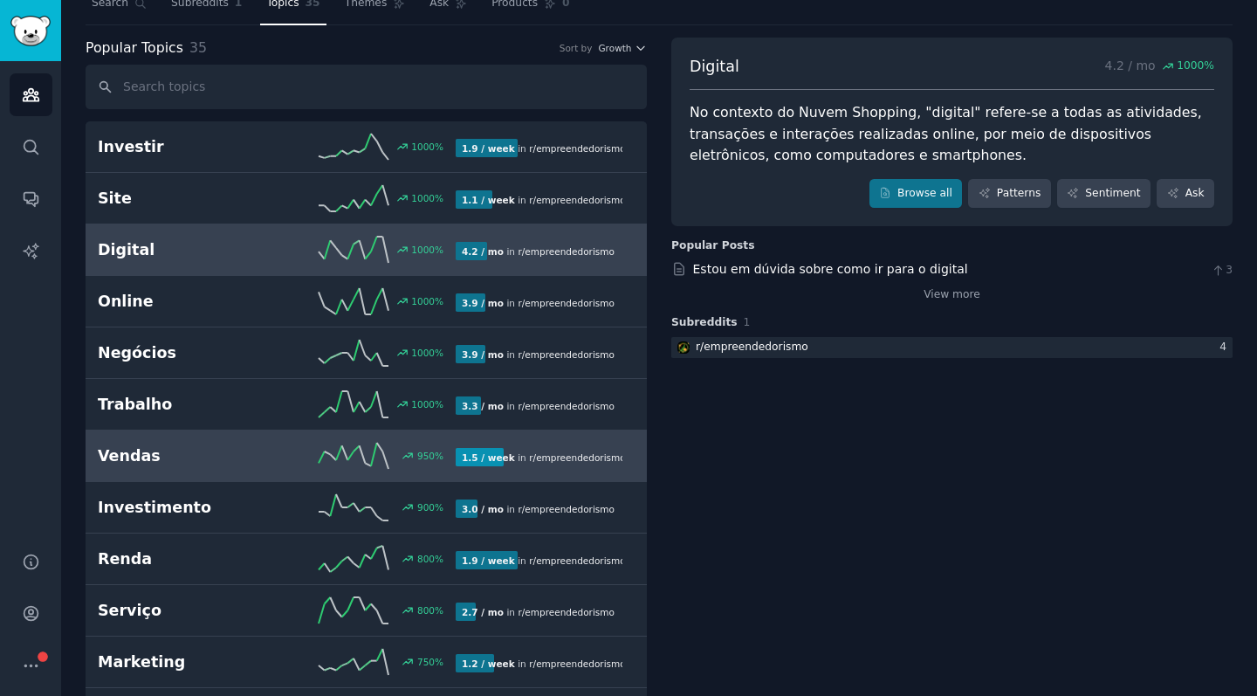
click at [192, 449] on h2 "Vendas" at bounding box center [187, 456] width 179 height 22
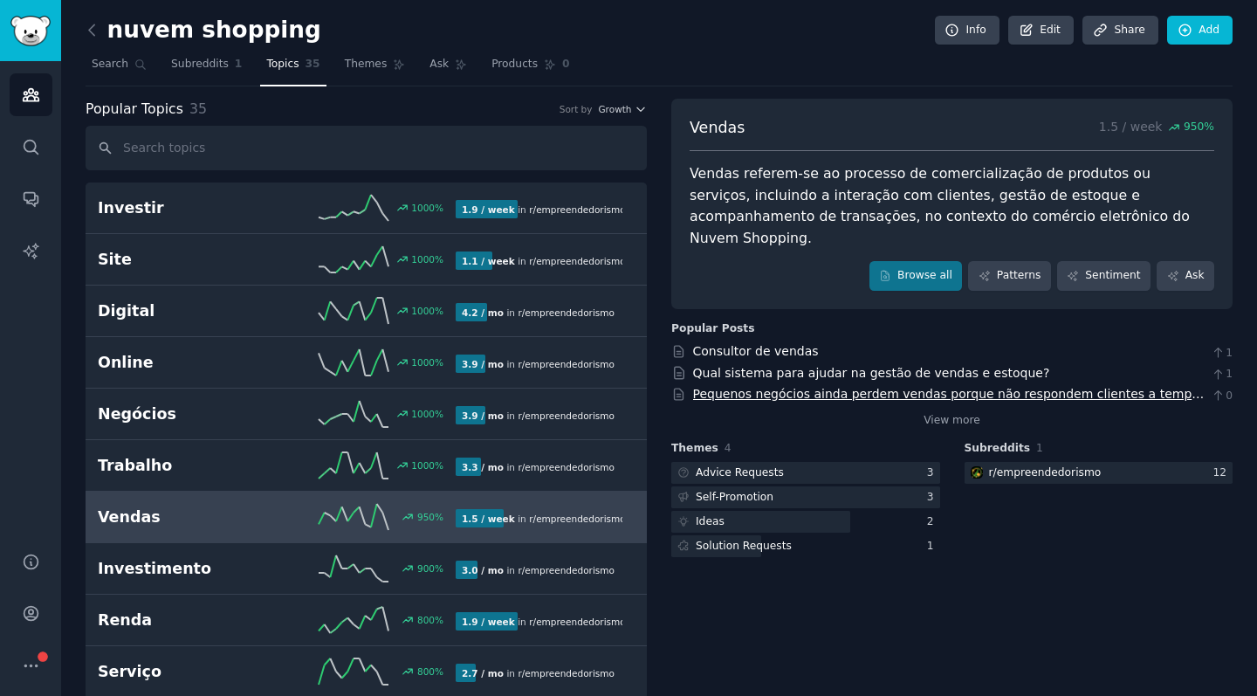
click at [861, 387] on link "Pequenos negócios ainda perdem vendas porque não respondem clientes a tempo, cr…" at bounding box center [948, 403] width 511 height 32
click at [910, 366] on link "Qual sistema para ajudar na gestão de vendas e estoque?" at bounding box center [871, 373] width 357 height 14
